Goal: Task Accomplishment & Management: Manage account settings

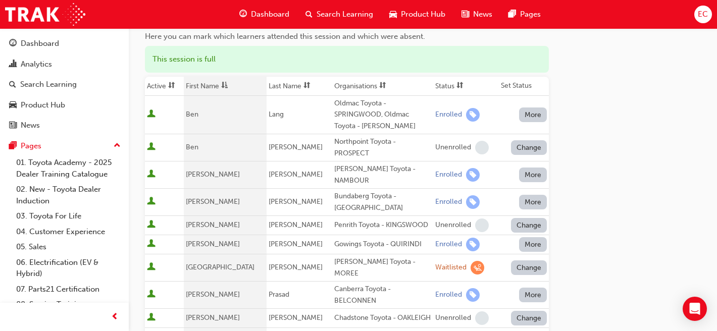
scroll to position [104, 0]
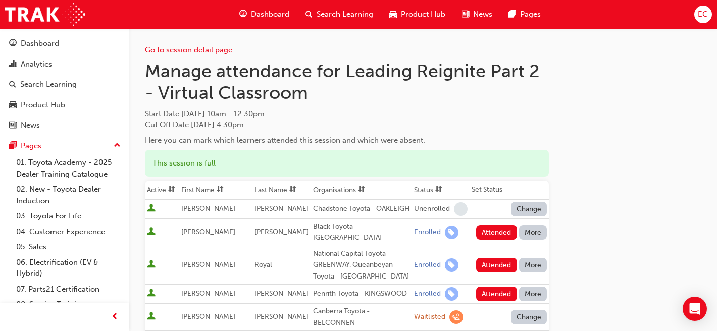
click at [208, 184] on th "First Name" at bounding box center [215, 190] width 73 height 19
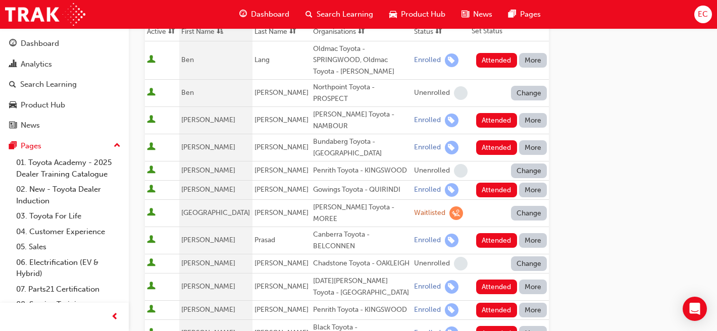
scroll to position [158, 0]
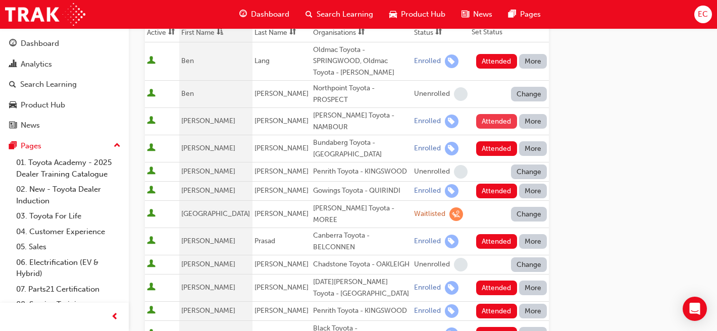
click at [498, 118] on button "Attended" at bounding box center [496, 121] width 41 height 15
click at [501, 141] on button "Attended" at bounding box center [496, 148] width 41 height 15
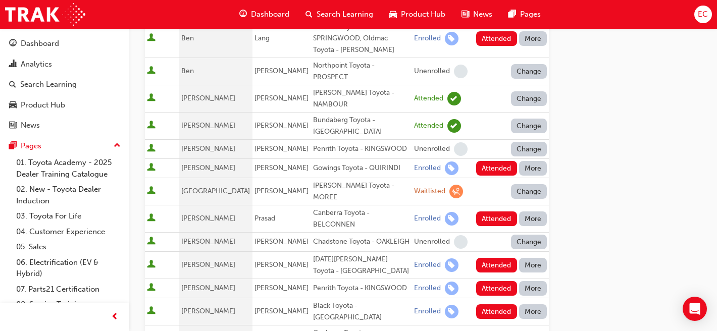
scroll to position [187, 0]
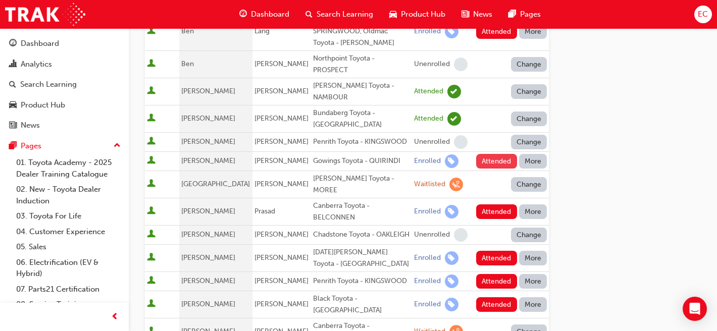
click at [495, 154] on button "Attended" at bounding box center [496, 161] width 41 height 15
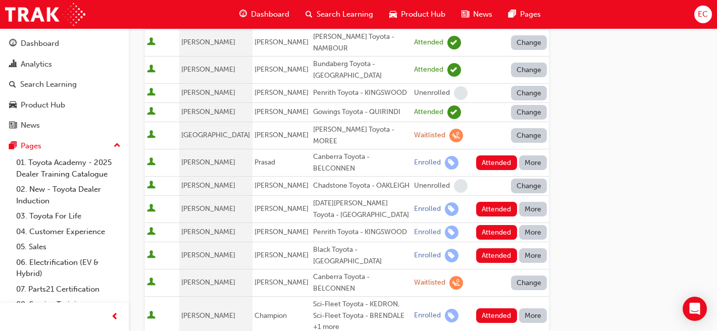
scroll to position [276, 0]
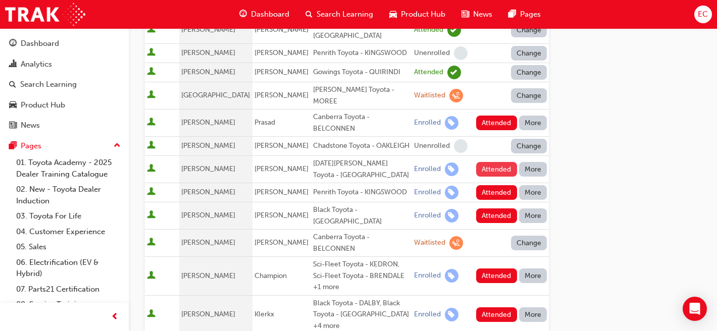
click at [492, 162] on button "Attended" at bounding box center [496, 169] width 41 height 15
click at [493, 186] on button "Attended" at bounding box center [496, 192] width 41 height 15
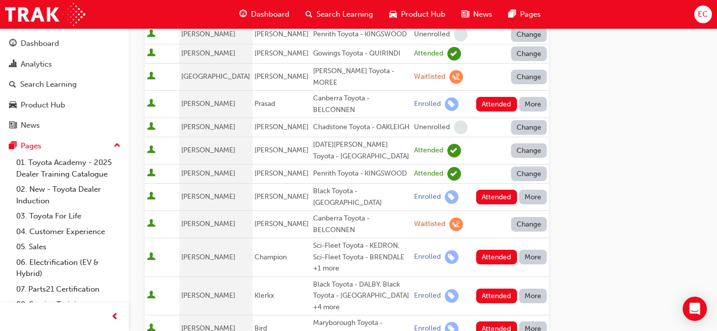
scroll to position [296, 0]
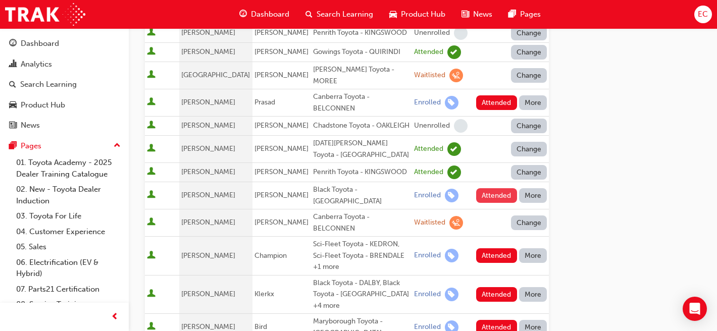
click at [498, 188] on button "Attended" at bounding box center [496, 195] width 41 height 15
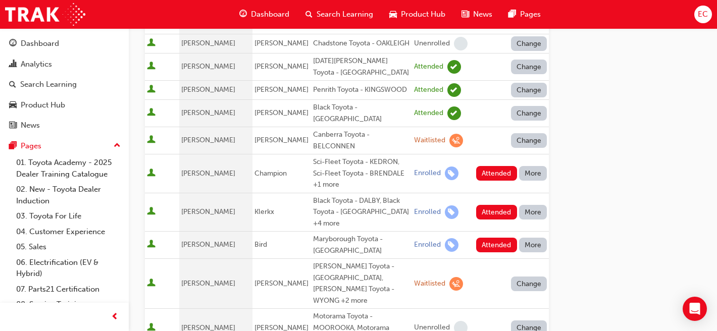
scroll to position [378, 0]
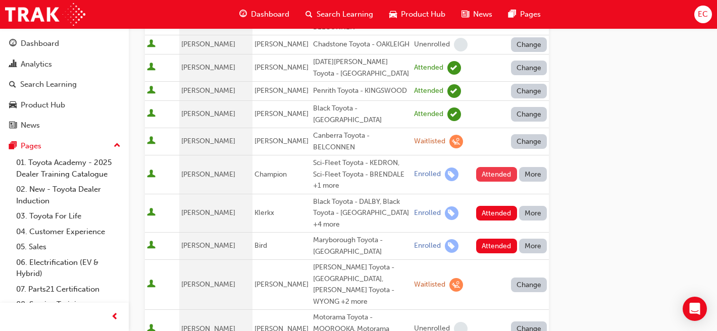
click at [505, 167] on button "Attended" at bounding box center [496, 174] width 41 height 15
click at [507, 206] on button "Attended" at bounding box center [496, 213] width 41 height 15
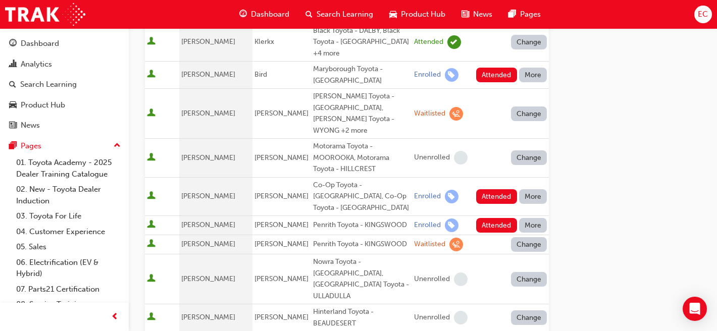
scroll to position [578, 0]
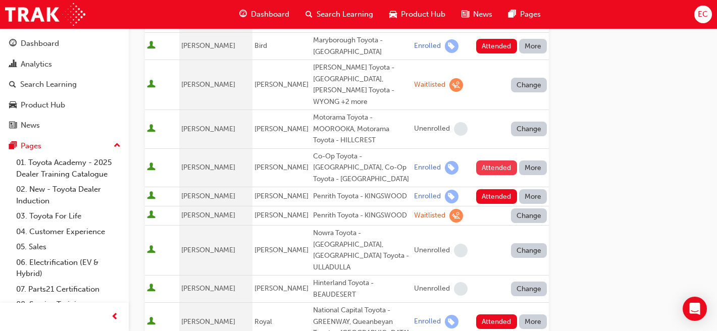
click at [514, 161] on button "Attended" at bounding box center [496, 168] width 41 height 15
click at [487, 189] on button "Attended" at bounding box center [496, 196] width 41 height 15
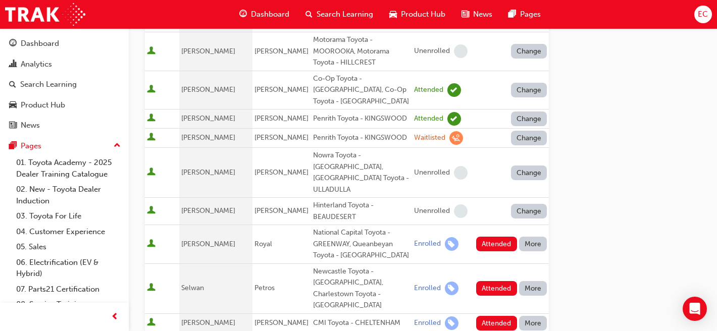
scroll to position [662, 0]
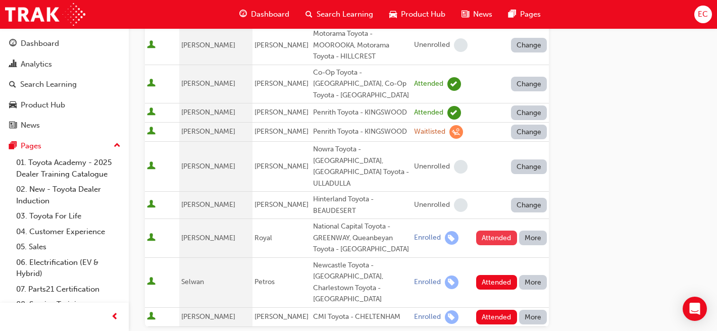
click at [490, 231] on button "Attended" at bounding box center [496, 238] width 41 height 15
click at [496, 275] on button "Attended" at bounding box center [496, 282] width 41 height 15
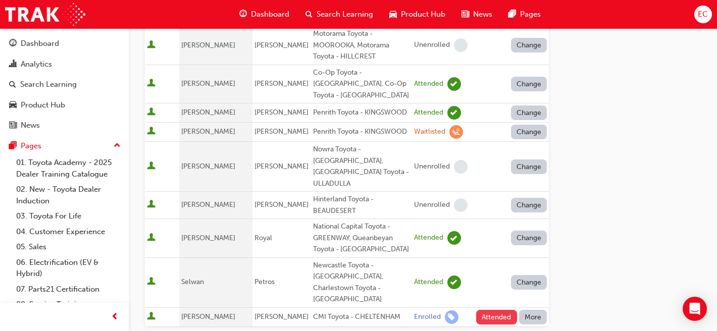
click at [502, 310] on button "Attended" at bounding box center [496, 317] width 41 height 15
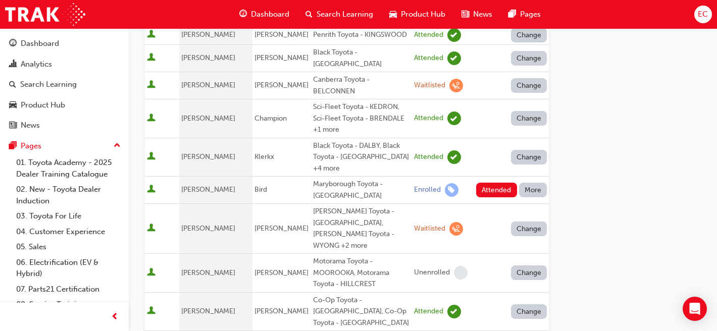
scroll to position [429, 0]
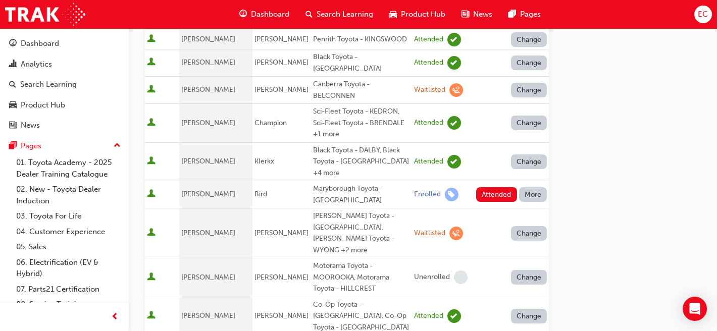
click at [538, 187] on button "More" at bounding box center [533, 194] width 28 height 15
click at [520, 190] on div "Absent" at bounding box center [519, 190] width 24 height 12
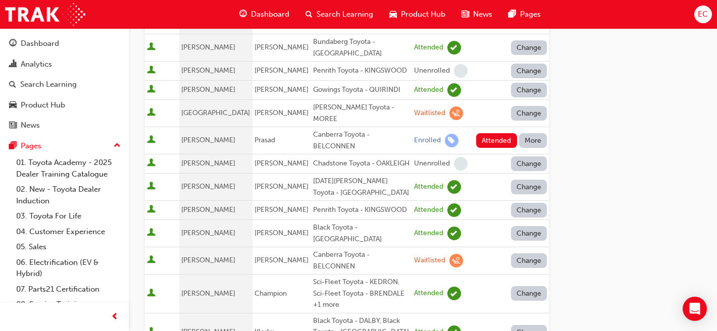
scroll to position [257, 0]
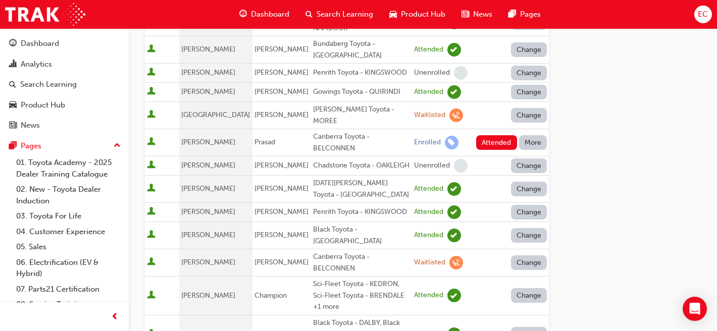
click at [539, 129] on td "Attended More" at bounding box center [509, 142] width 79 height 27
click at [536, 135] on button "More" at bounding box center [533, 142] width 28 height 15
click at [523, 145] on div "Absent" at bounding box center [519, 150] width 24 height 12
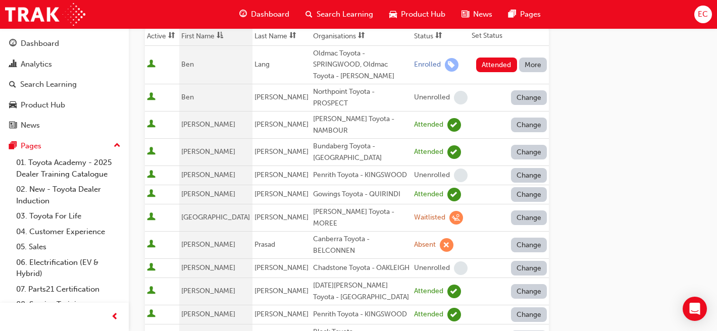
scroll to position [153, 0]
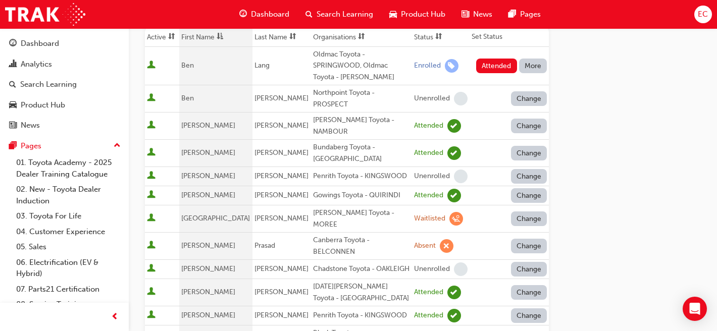
click at [533, 70] on button "More" at bounding box center [533, 66] width 28 height 15
click at [521, 90] on div "Absent" at bounding box center [519, 90] width 24 height 12
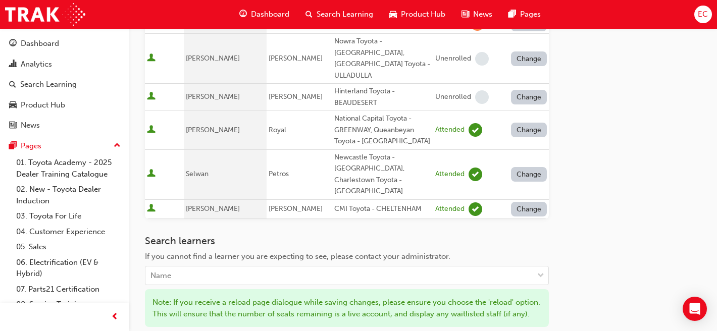
scroll to position [746, 0]
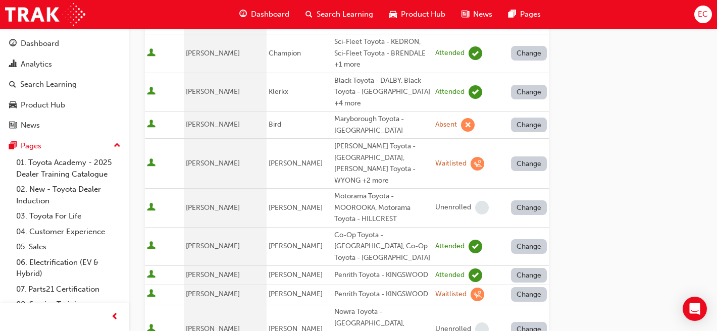
scroll to position [0, 0]
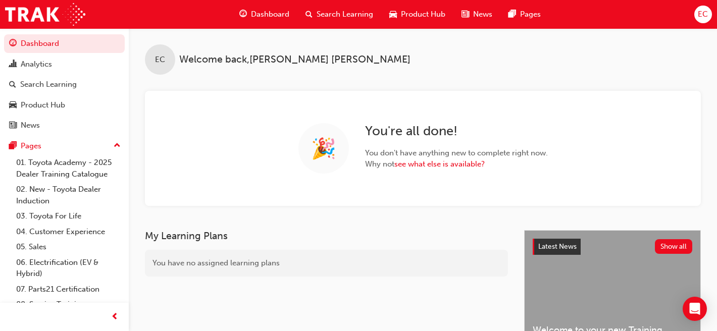
click at [342, 16] on span "Search Learning" at bounding box center [345, 15] width 57 height 12
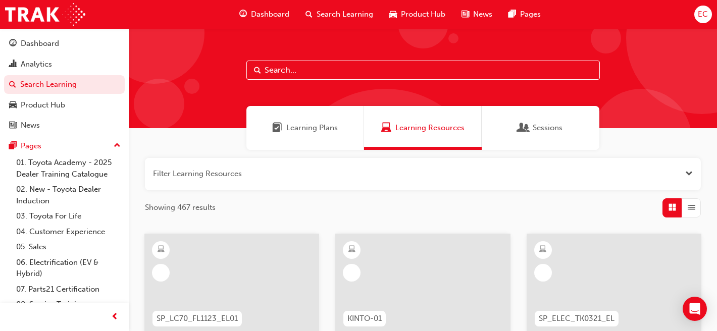
click at [305, 70] on input "text" at bounding box center [423, 70] width 354 height 19
type input "leading"
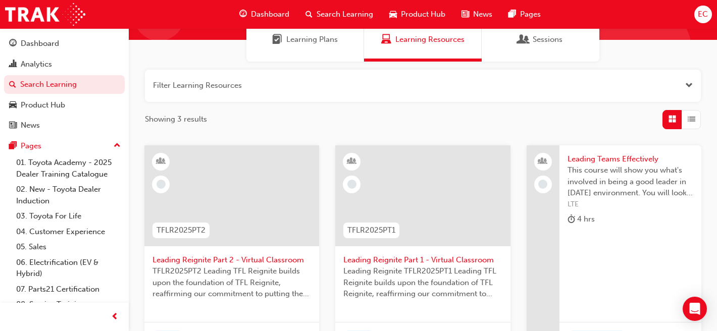
scroll to position [90, 0]
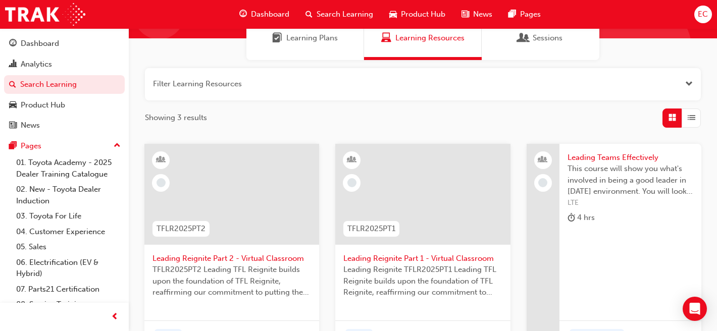
click at [200, 256] on span "Leading Reignite Part 2 - Virtual Classroom" at bounding box center [232, 259] width 159 height 12
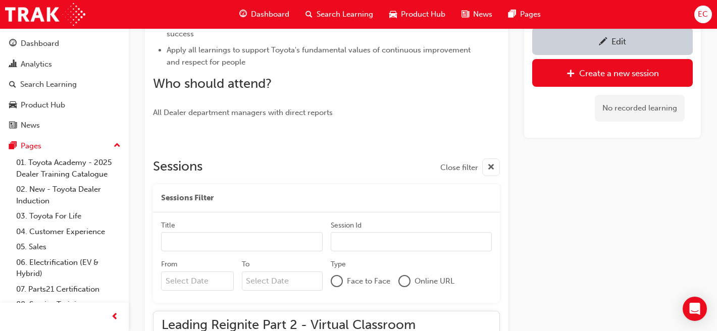
scroll to position [555, 0]
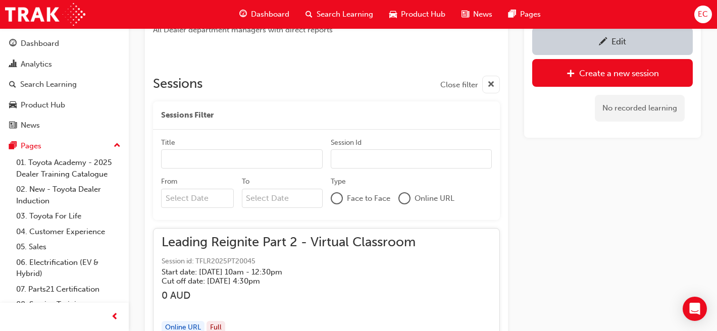
click at [207, 201] on input "From" at bounding box center [197, 198] width 73 height 19
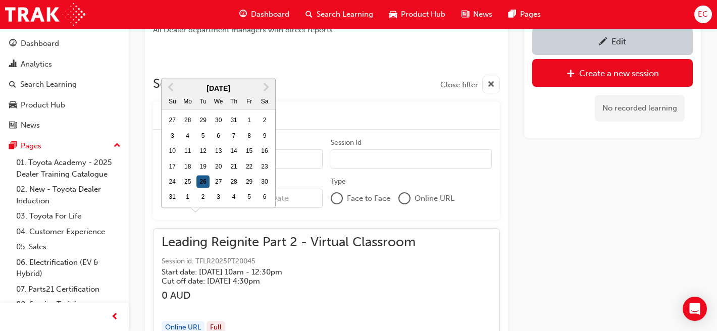
click at [203, 175] on div "26" at bounding box center [202, 181] width 13 height 13
click at [203, 189] on input "From Previous Month Next Month August 2025 Su Mo Tu We Th Fr Sa 27 28 29 30 31 …" at bounding box center [197, 198] width 73 height 19
type input "26/08/25"
click at [252, 194] on input "To" at bounding box center [282, 198] width 81 height 19
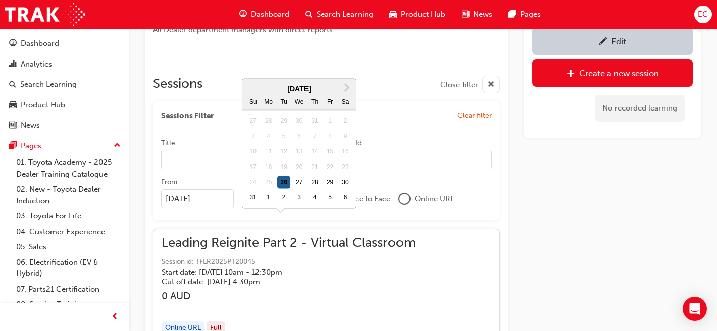
click at [283, 176] on div "26" at bounding box center [283, 182] width 13 height 13
click at [283, 189] on input "To Next Month August 2025 Su Mo Tu We Th Fr Sa 27 28 29 30 31 1 2 3 4 5 6 7 8 9…" at bounding box center [282, 198] width 81 height 19
type input "26/08/25"
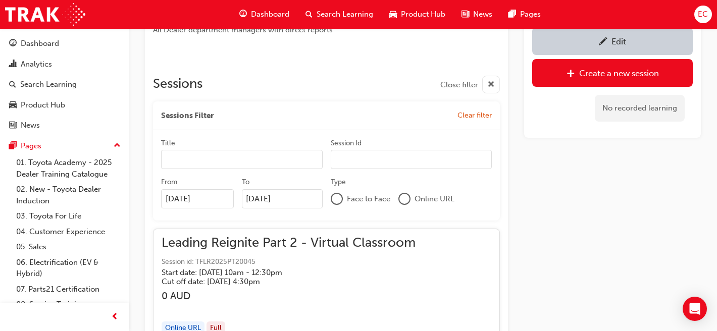
click at [409, 195] on div at bounding box center [405, 199] width 12 height 12
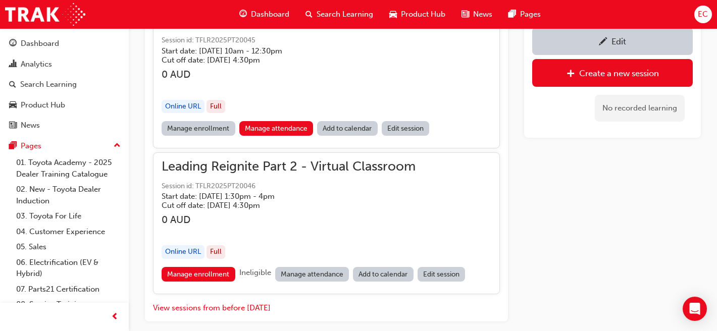
scroll to position [817, 0]
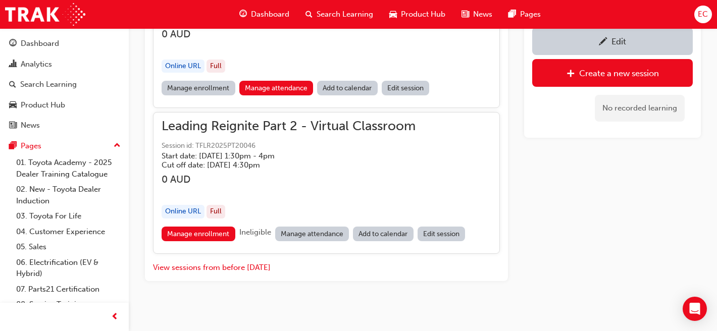
click at [330, 230] on link "Manage attendance" at bounding box center [312, 234] width 74 height 15
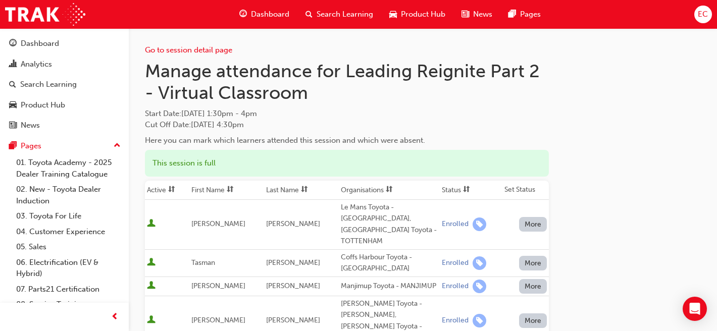
click at [211, 184] on th "First Name" at bounding box center [226, 190] width 75 height 19
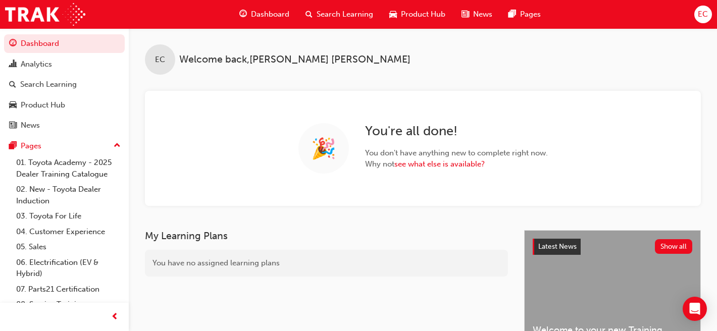
click at [357, 13] on span "Search Learning" at bounding box center [345, 15] width 57 height 12
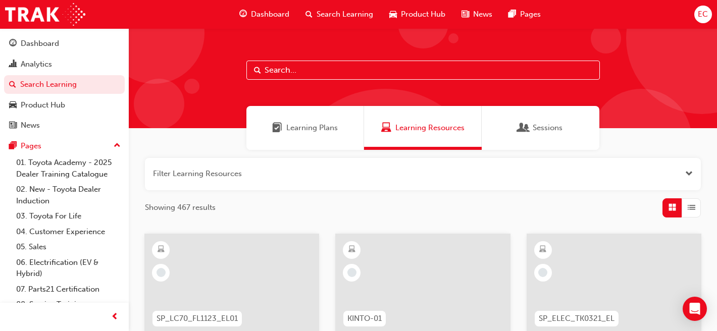
click at [361, 69] on input "text" at bounding box center [423, 70] width 354 height 19
type input "in action"
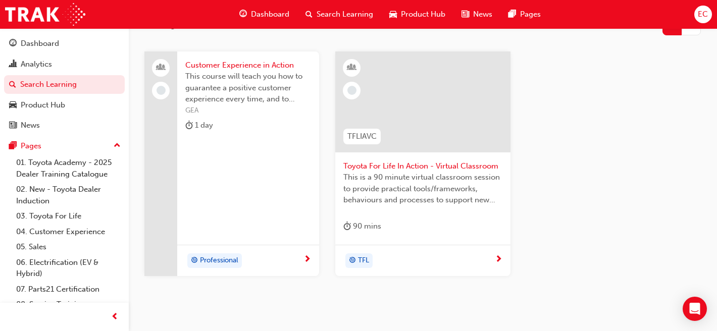
scroll to position [202, 0]
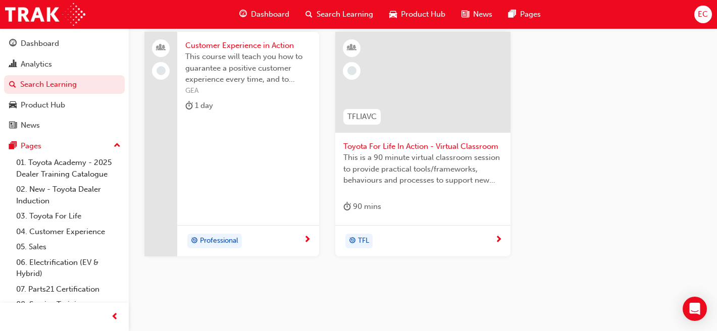
click at [426, 142] on span "Toyota For Life In Action - Virtual Classroom" at bounding box center [422, 147] width 159 height 12
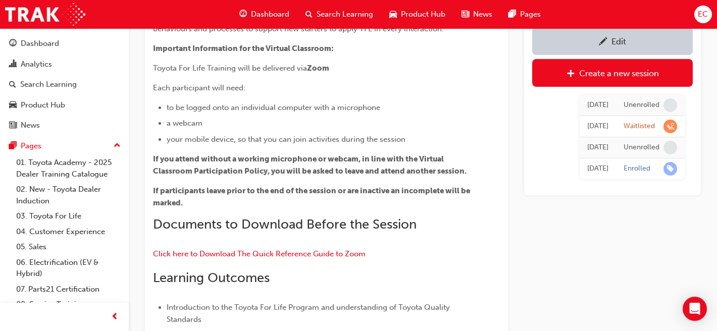
scroll to position [550, 0]
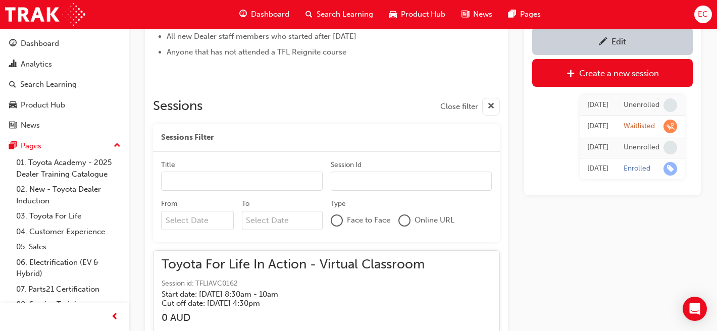
click at [201, 221] on input "From" at bounding box center [197, 220] width 73 height 19
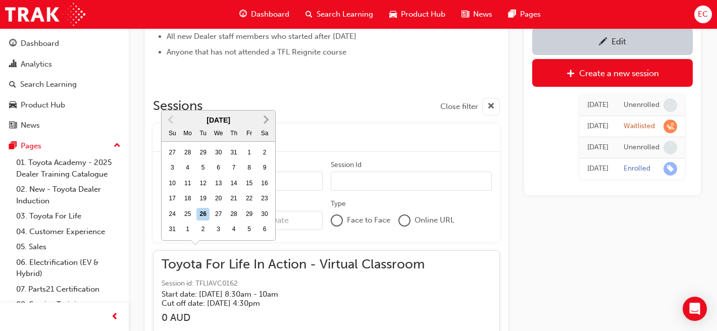
click at [266, 112] on button "Next Month" at bounding box center [266, 120] width 16 height 16
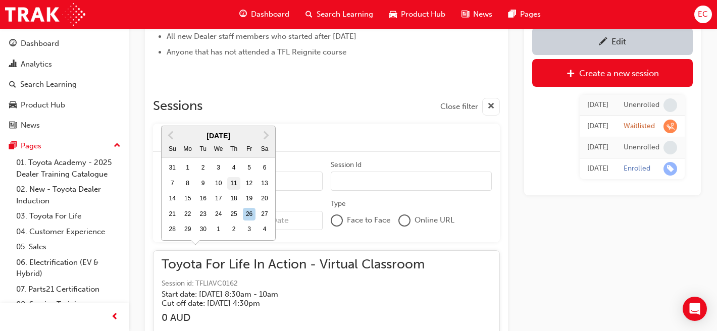
click at [234, 177] on div "11" at bounding box center [233, 183] width 13 height 13
click at [234, 211] on input "From [DATE] Previous Month Next Month [DATE] Su Mo Tu We Th Fr Sa 31 1 2 3 4 5 …" at bounding box center [197, 220] width 73 height 19
type input "[DATE]"
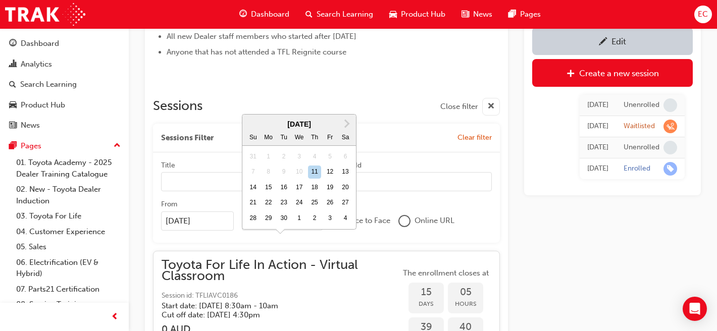
click at [273, 220] on input "To Next Month [DATE] Su Mo Tu We Th Fr Sa 31 1 2 3 4 5 6 7 8 9 10 11 12 13 14 1…" at bounding box center [282, 221] width 81 height 19
click at [315, 166] on div "11" at bounding box center [314, 172] width 13 height 13
click at [315, 212] on input "To Next Month [DATE] Su Mo Tu We Th Fr Sa 31 1 2 3 4 5 6 7 8 9 10 11 12 13 14 1…" at bounding box center [282, 221] width 81 height 19
type input "[DATE]"
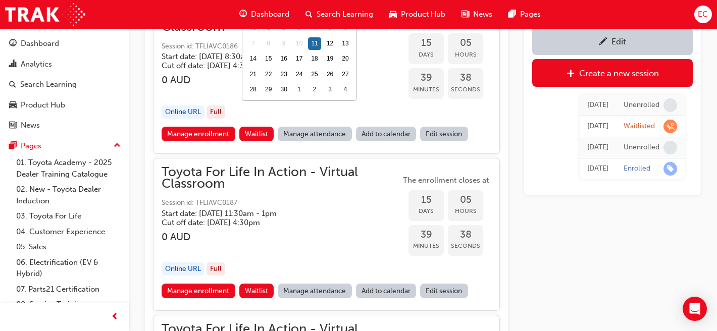
scroll to position [809, 0]
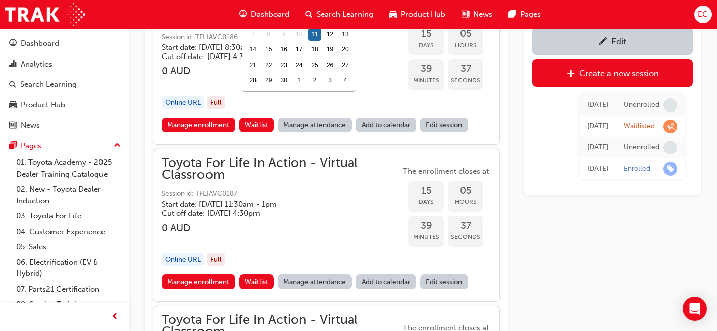
click at [330, 279] on link "Manage attendance" at bounding box center [315, 282] width 74 height 15
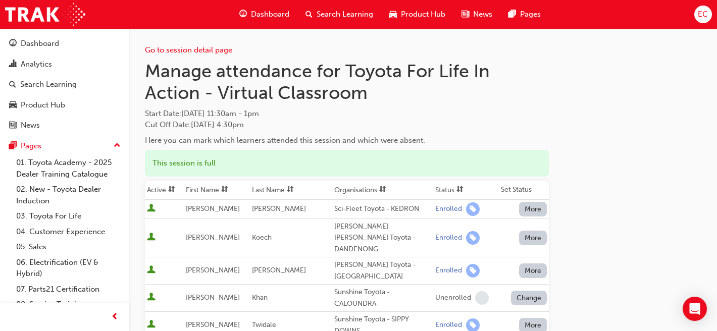
click at [218, 191] on th "First Name" at bounding box center [217, 190] width 66 height 19
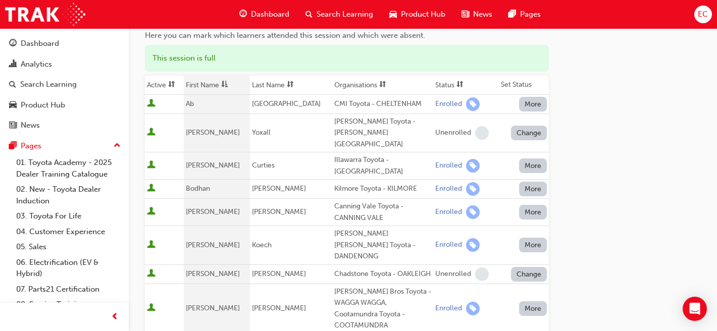
scroll to position [102, 0]
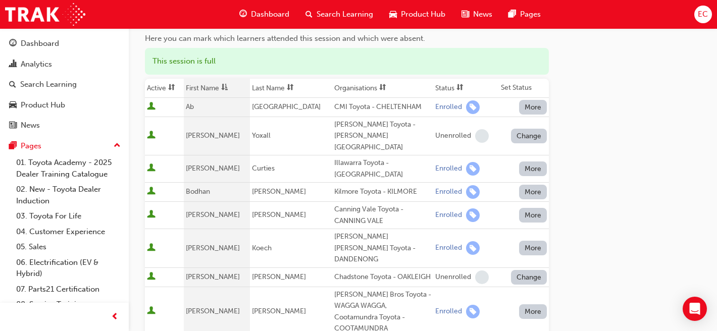
click at [532, 305] on button "More" at bounding box center [533, 312] width 28 height 15
click at [528, 313] on div "Unenrolled" at bounding box center [526, 316] width 39 height 12
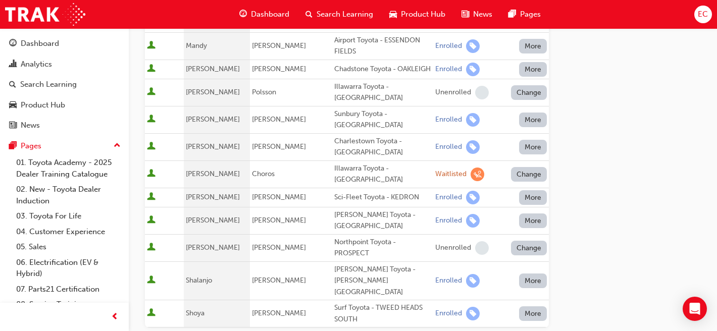
scroll to position [607, 0]
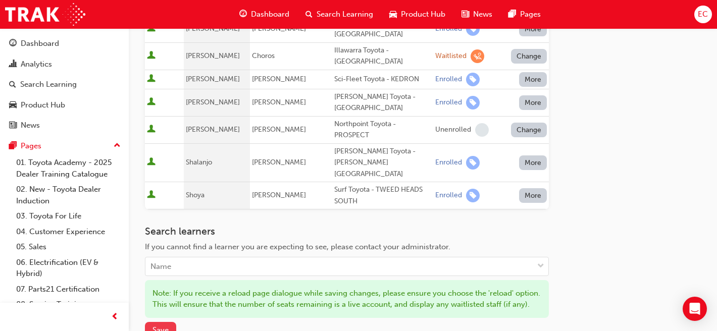
click at [156, 326] on span "Save" at bounding box center [161, 330] width 16 height 9
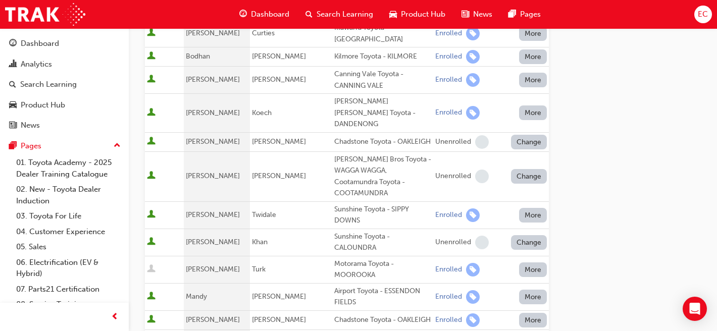
scroll to position [0, 0]
